Goal: Information Seeking & Learning: Learn about a topic

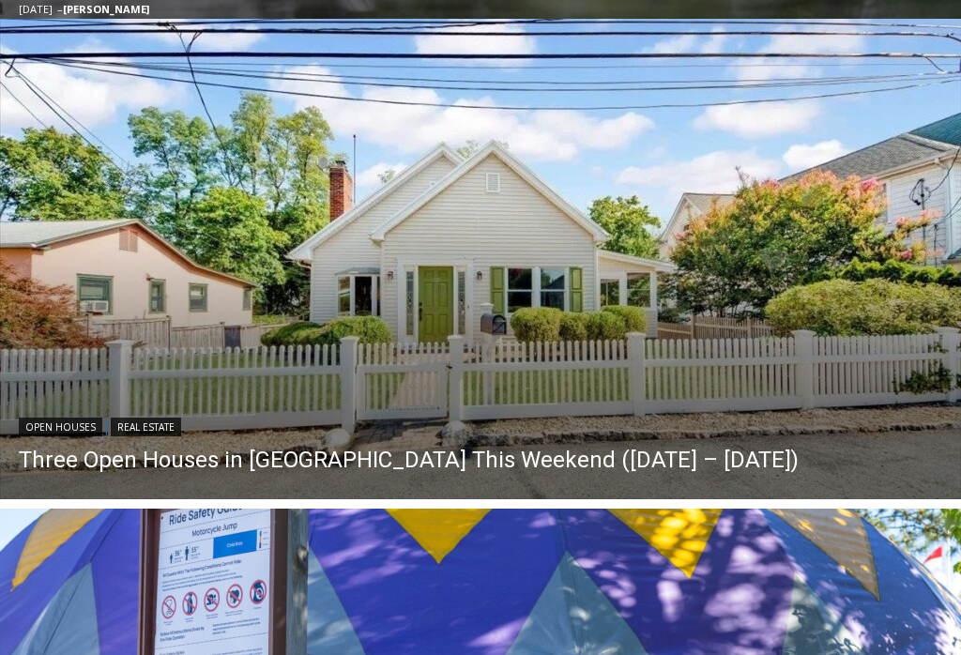
scroll to position [1322, 0]
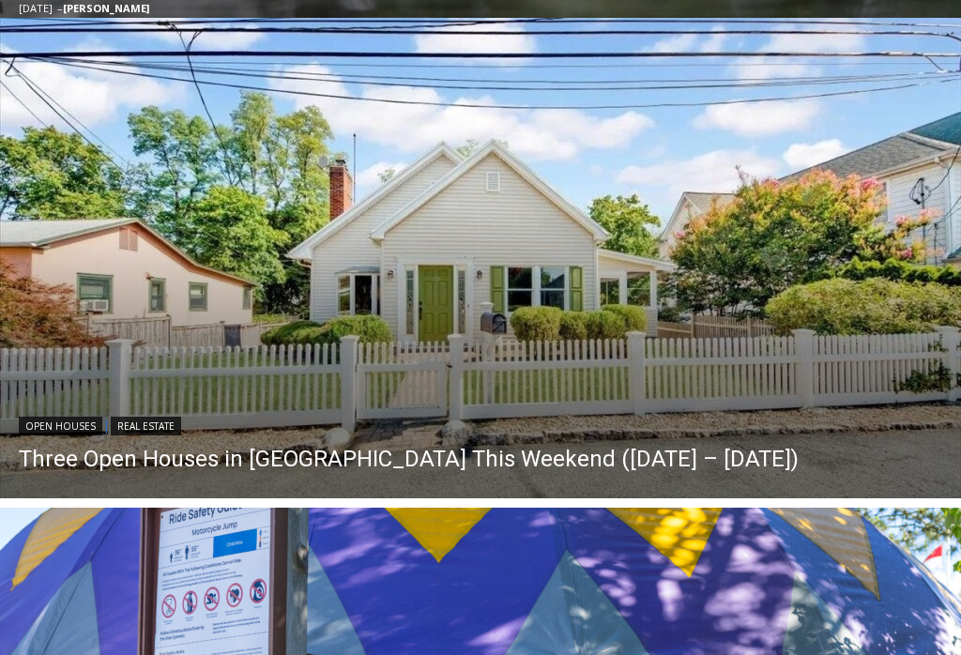
click at [415, 454] on link "Three Open Houses in [GEOGRAPHIC_DATA] This Weekend ([DATE] – [DATE])" at bounding box center [409, 460] width 780 height 28
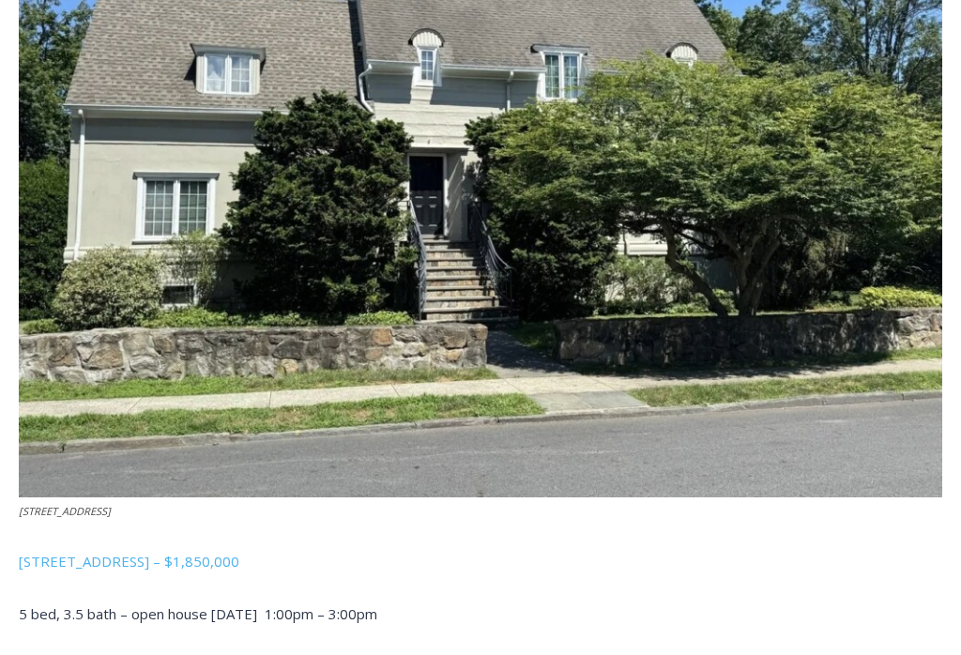
scroll to position [2744, 0]
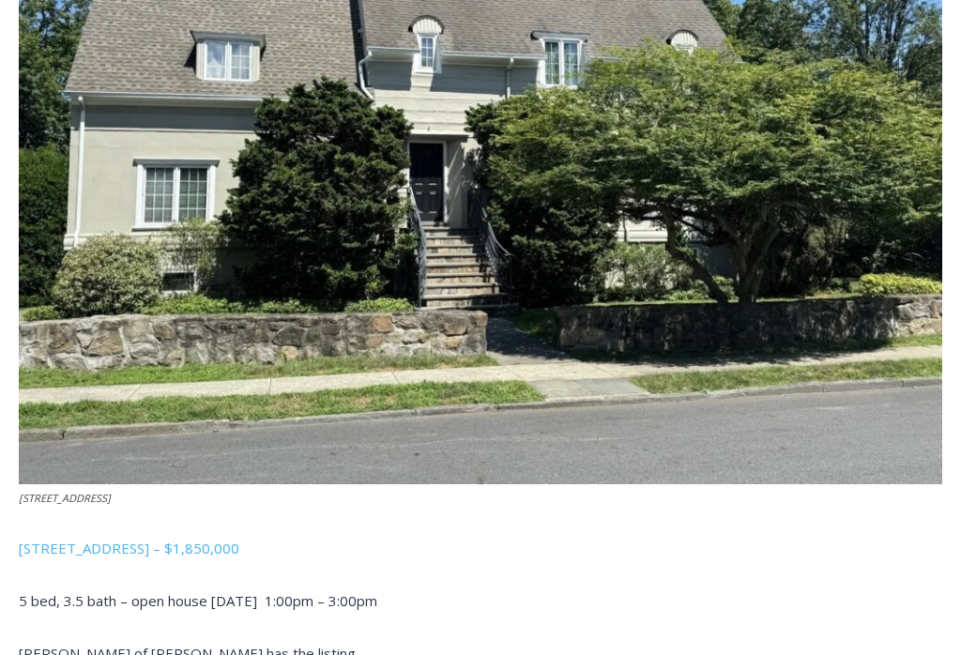
click at [110, 540] on span "96 Mendota Avenue, Rye – $1,850,000" at bounding box center [129, 549] width 221 height 19
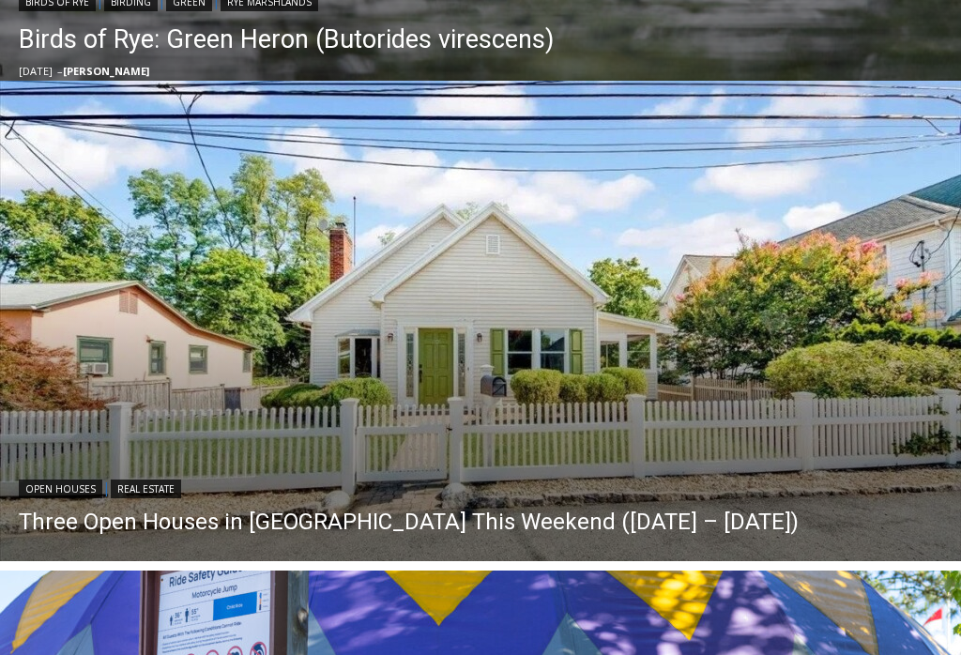
scroll to position [1260, 0]
click at [364, 522] on link "Three Open Houses in [GEOGRAPHIC_DATA] This Weekend ([DATE] – [DATE])" at bounding box center [409, 522] width 780 height 28
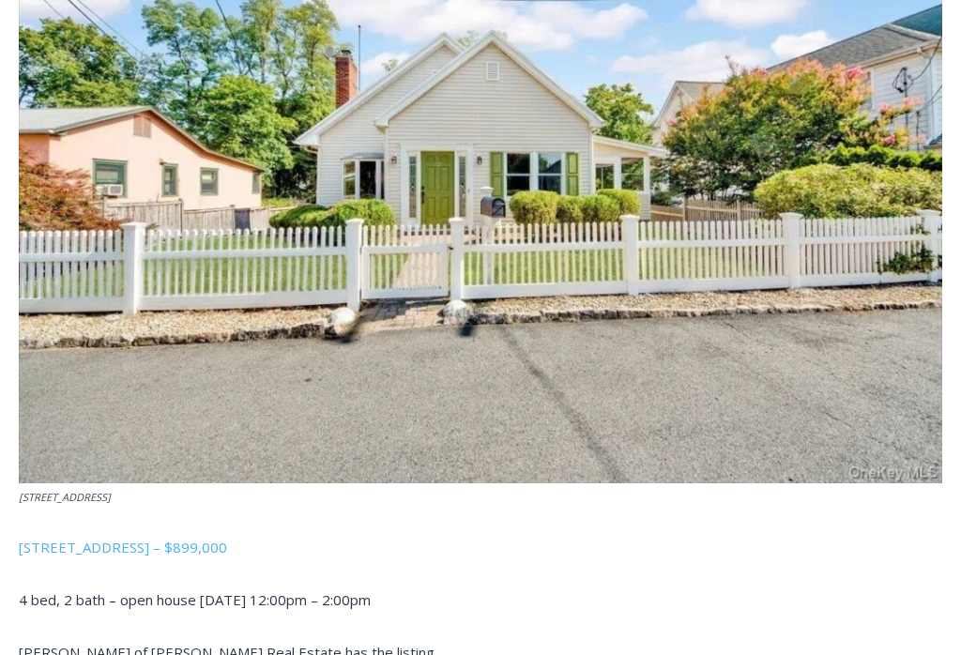
scroll to position [1848, 0]
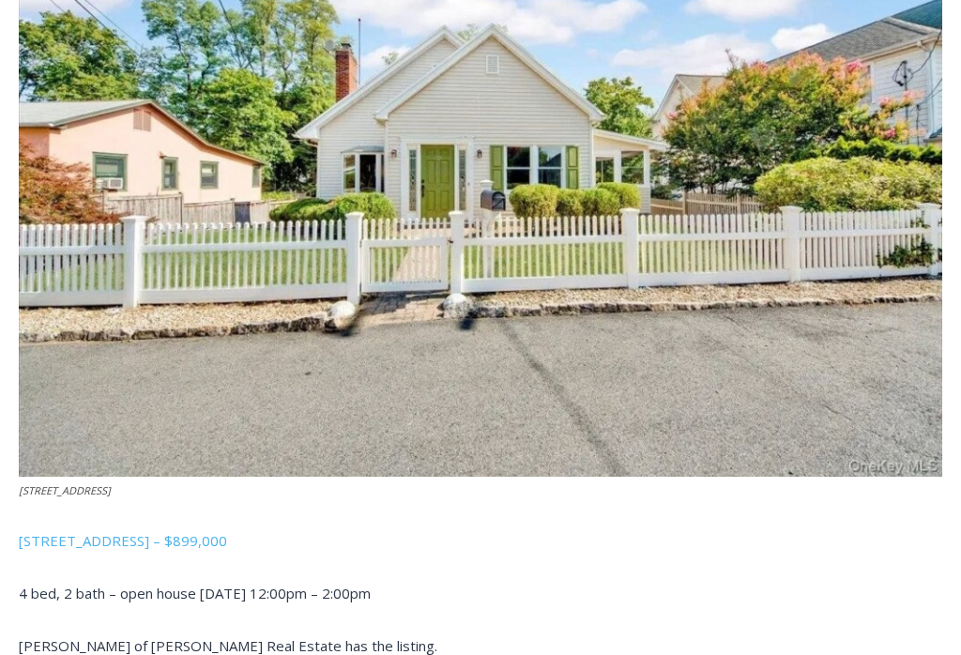
click at [80, 532] on span "32 Ridgeland Terrace, Rye – $899,000" at bounding box center [123, 541] width 208 height 19
